Goal: Navigation & Orientation: Find specific page/section

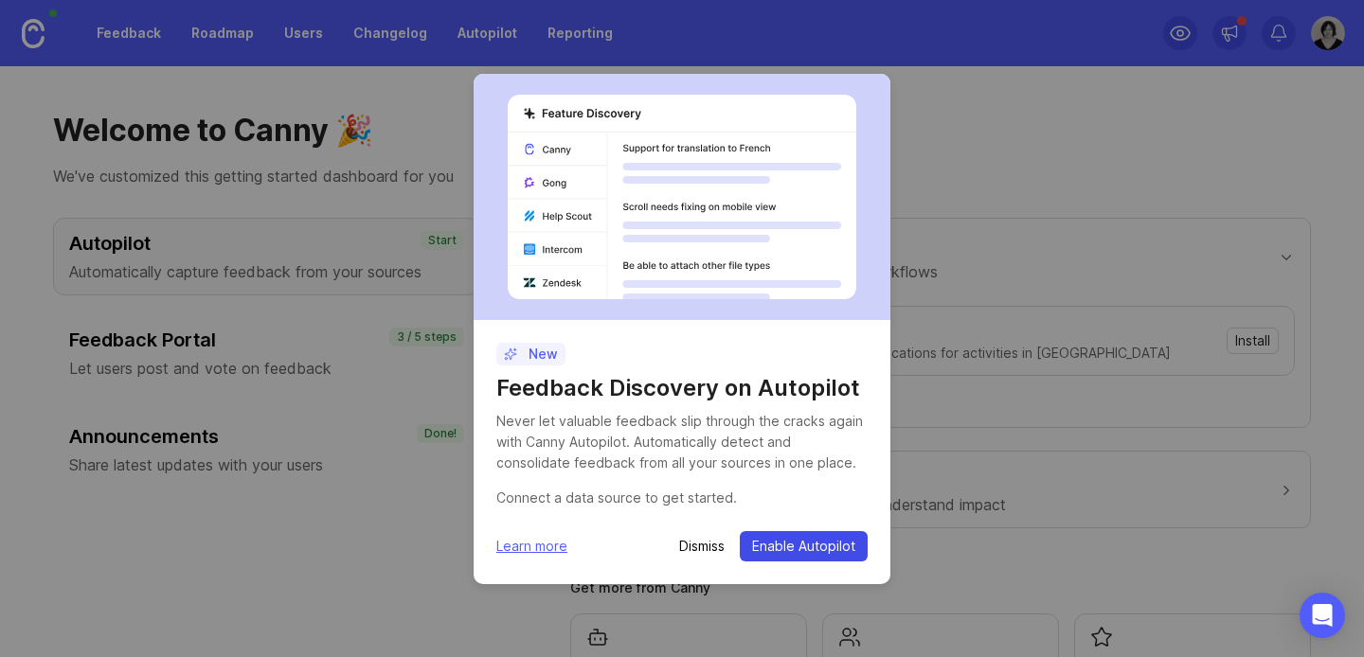
click at [782, 545] on span "Enable Autopilot" at bounding box center [803, 546] width 103 height 19
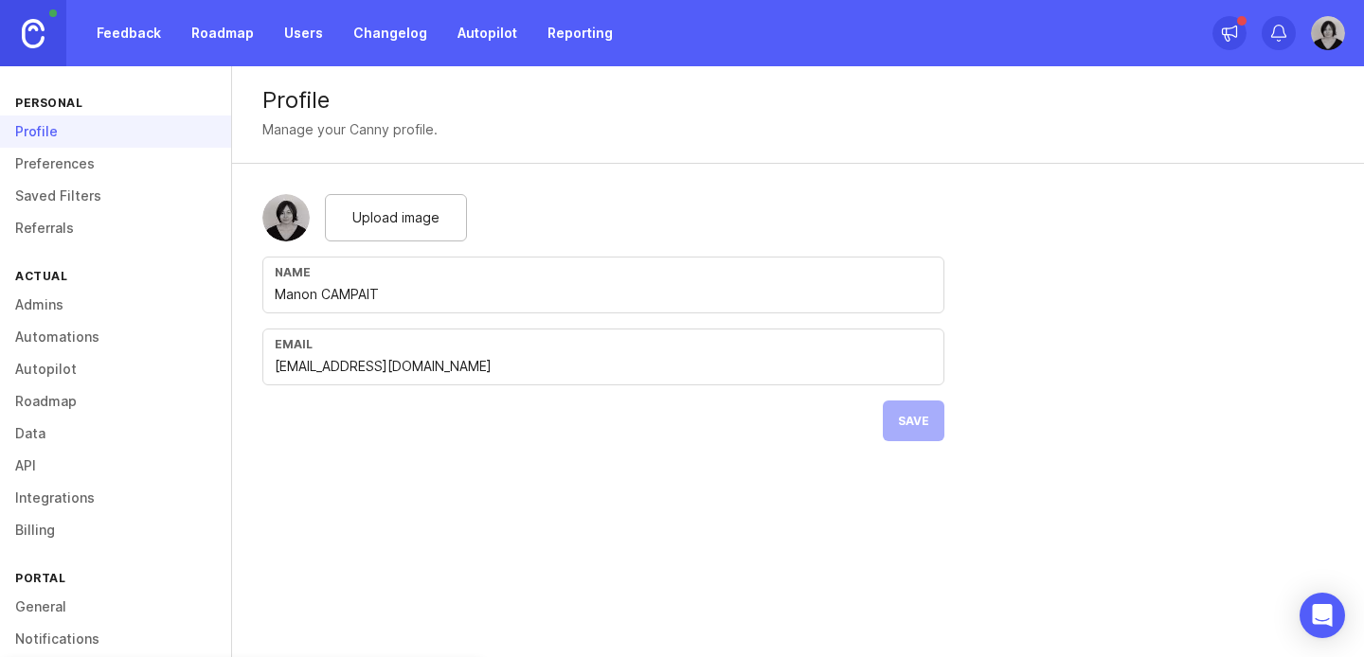
click at [220, 36] on link "Roadmap" at bounding box center [222, 33] width 85 height 34
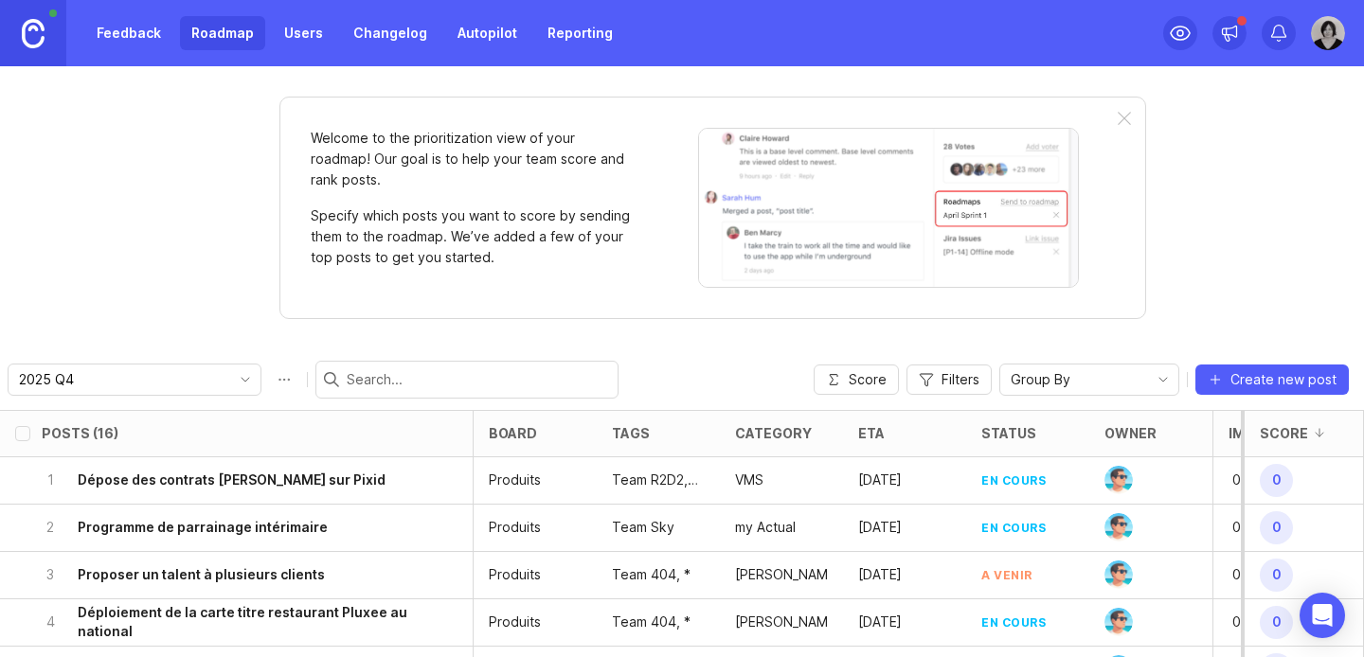
click at [397, 168] on p "Welcome to the prioritization view of your roadmap! Our goal is to help your te…" at bounding box center [472, 159] width 322 height 63
click at [1136, 115] on div "Welcome to the prioritization view of your roadmap! Our goal is to help your te…" at bounding box center [712, 208] width 867 height 223
click at [1126, 115] on div at bounding box center [1124, 119] width 13 height 15
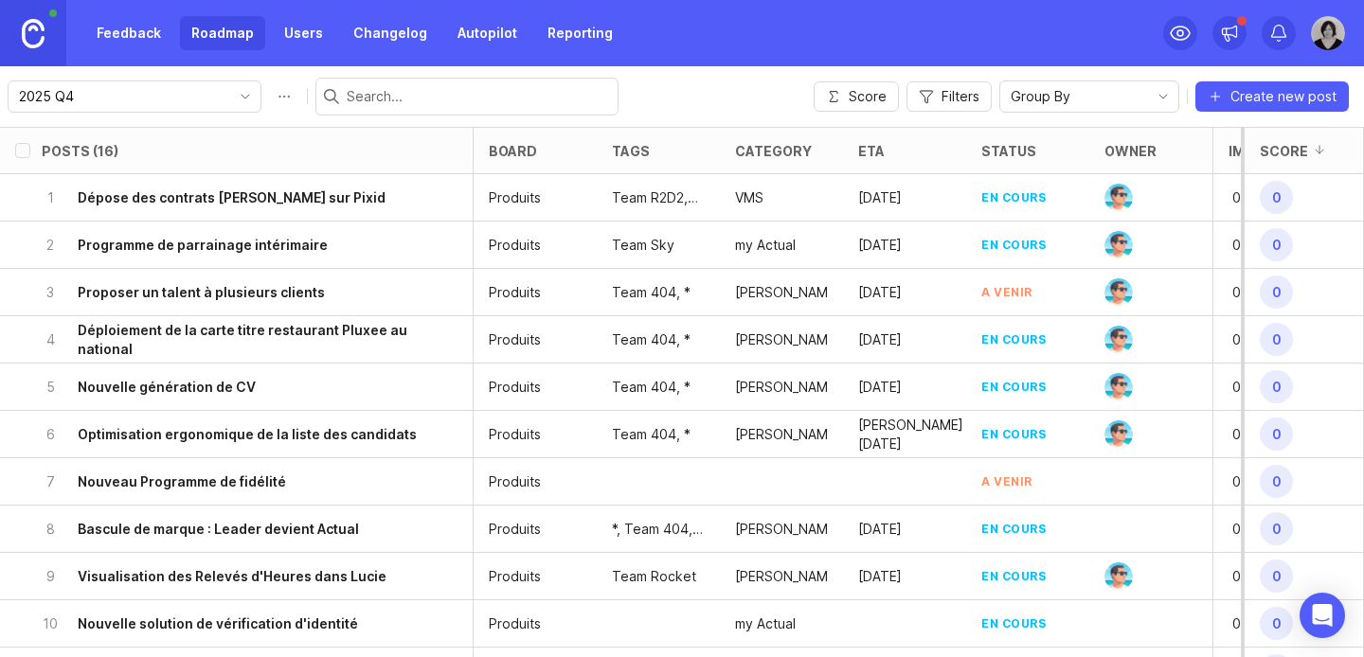
click at [142, 29] on link "Feedback" at bounding box center [128, 33] width 87 height 34
